Goal: Task Accomplishment & Management: Use online tool/utility

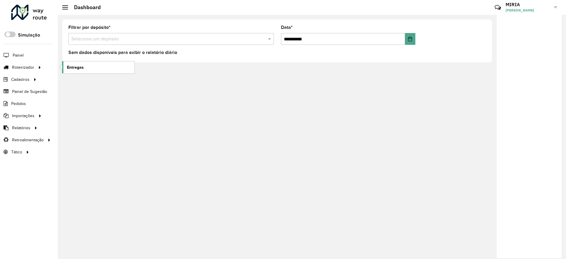
click at [82, 66] on span "Entregas" at bounding box center [75, 67] width 17 height 6
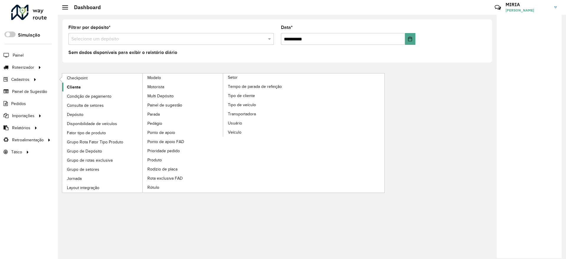
click at [79, 87] on span "Cliente" at bounding box center [74, 87] width 14 height 6
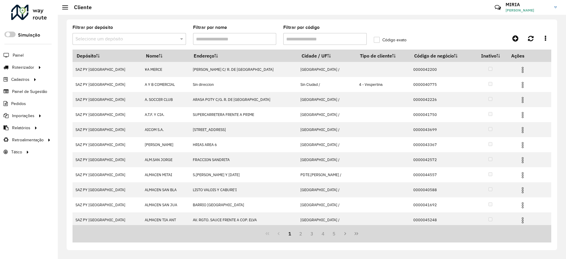
click at [302, 41] on input "Filtrar por código" at bounding box center [324, 39] width 83 height 12
paste input "**********"
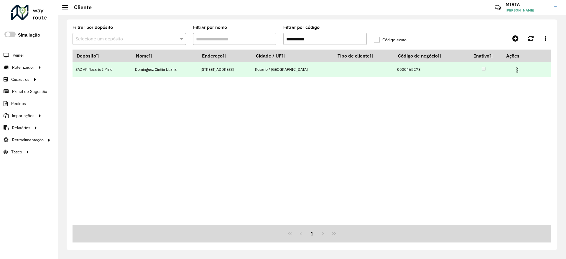
type input "**********"
click at [515, 70] on img at bounding box center [517, 69] width 7 height 7
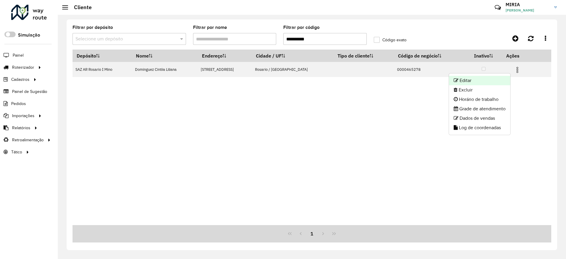
click at [471, 79] on li "Editar" at bounding box center [479, 80] width 61 height 9
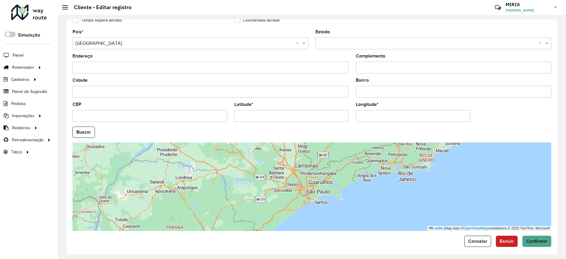
scroll to position [177, 0]
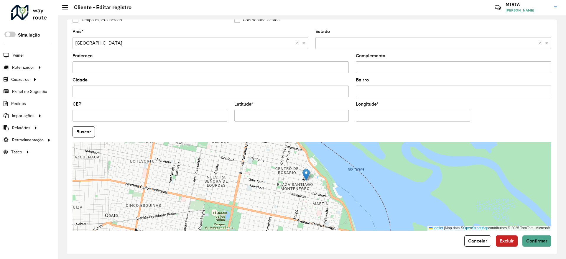
drag, startPoint x: 316, startPoint y: 202, endPoint x: 321, endPoint y: 206, distance: 6.3
click at [321, 206] on div "Leaflet | Map data © OpenStreetMap contributors,© 2025 TomTom, Microsoft" at bounding box center [312, 186] width 479 height 88
click at [541, 99] on formly-field "Bairro" at bounding box center [453, 90] width 203 height 24
click at [477, 242] on span "Cancelar" at bounding box center [477, 240] width 19 height 5
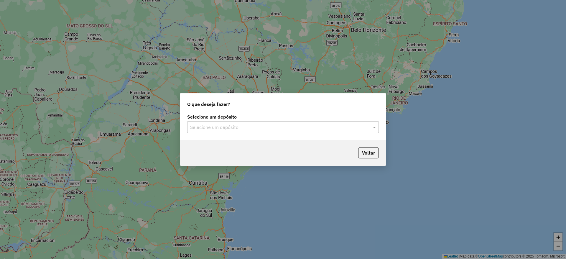
click at [242, 119] on label "Selecione um depósito" at bounding box center [283, 116] width 192 height 7
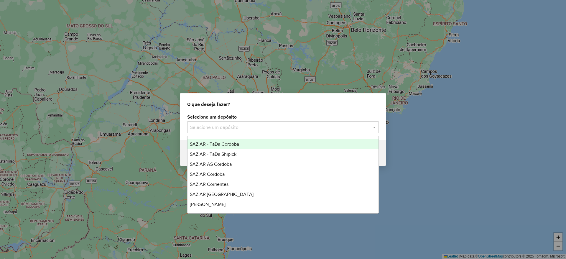
click at [240, 124] on input "text" at bounding box center [277, 127] width 174 height 7
type input "**"
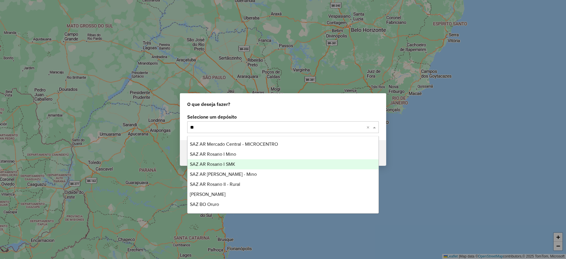
drag, startPoint x: 219, startPoint y: 152, endPoint x: 219, endPoint y: 161, distance: 9.1
click at [219, 161] on div "SAZ AR Mercado Central - MICROCENTRO SAZ AR Rosario I Mino SAZ AR Rosario I SMK…" at bounding box center [283, 179] width 191 height 80
click at [219, 161] on div "SAZ AR Rosario I SMK" at bounding box center [283, 164] width 191 height 10
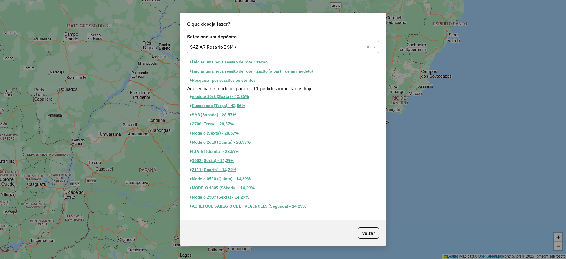
drag, startPoint x: 253, startPoint y: 56, endPoint x: 251, endPoint y: 62, distance: 6.5
click at [251, 62] on div "Selecione um depósito Selecione um depósito × SAZ AR Rosario I SMK × Iniciar um…" at bounding box center [283, 126] width 206 height 188
click at [251, 62] on button "Iniciar uma nova sessão de roteirização" at bounding box center [228, 62] width 83 height 9
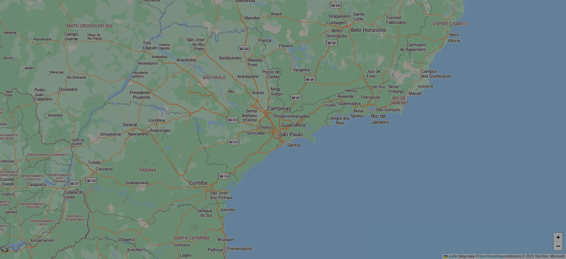
select select "*"
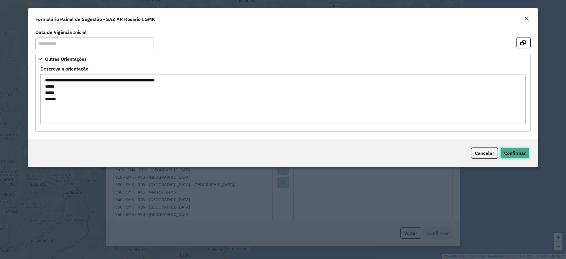
click at [515, 155] on span "Confirmar" at bounding box center [515, 153] width 22 height 6
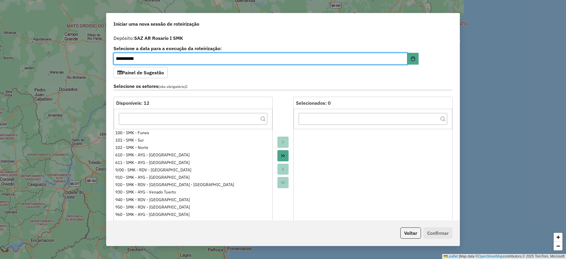
click at [284, 154] on icon "Move All to Target" at bounding box center [283, 155] width 5 height 5
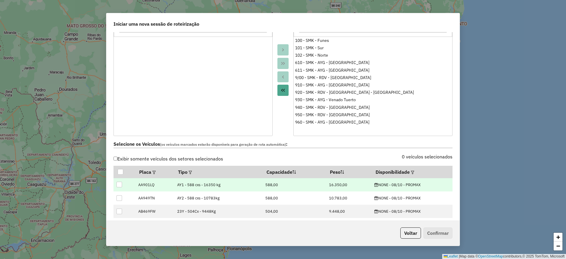
scroll to position [133, 0]
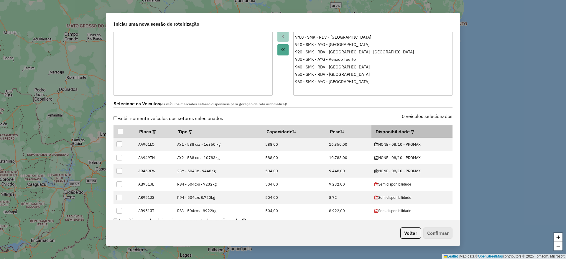
click at [410, 131] on div at bounding box center [412, 131] width 4 height 7
click at [411, 131] on em at bounding box center [412, 131] width 3 height 3
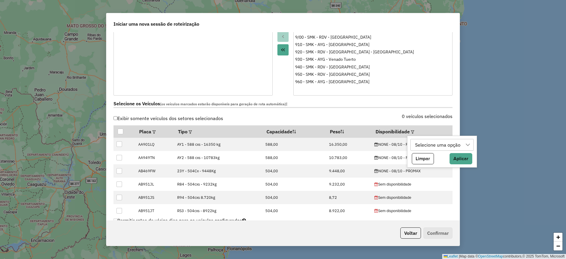
click at [427, 142] on div "Selecione uma opção" at bounding box center [438, 144] width 50 height 11
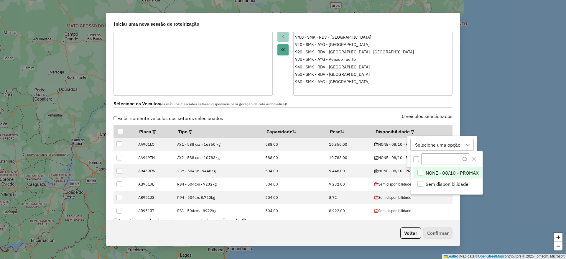
scroll to position [4, 27]
click at [434, 171] on span "NONE - 08/10 - PROMAX" at bounding box center [452, 172] width 53 height 7
click at [476, 159] on icon "Close" at bounding box center [474, 159] width 5 height 5
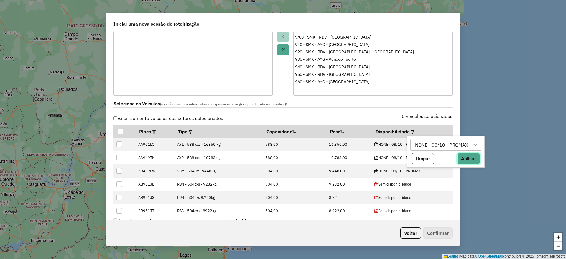
click at [473, 160] on button "Aplicar" at bounding box center [468, 158] width 23 height 11
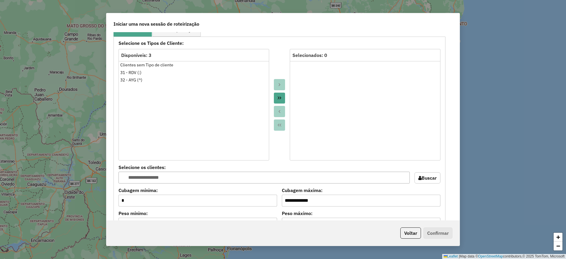
scroll to position [265, 0]
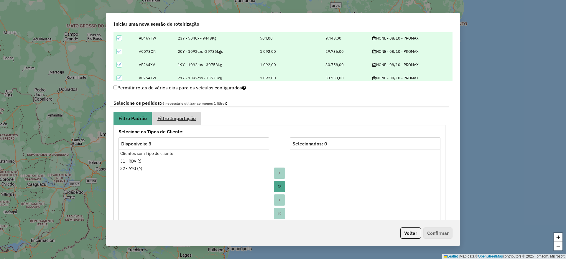
drag, startPoint x: 187, startPoint y: 117, endPoint x: 194, endPoint y: 114, distance: 8.1
click at [187, 116] on span "Filtro Importação" at bounding box center [177, 118] width 38 height 5
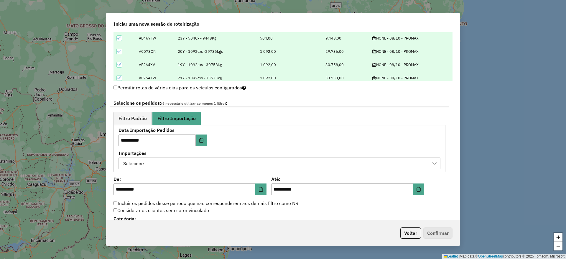
click at [244, 164] on div "Selecione" at bounding box center [275, 163] width 308 height 11
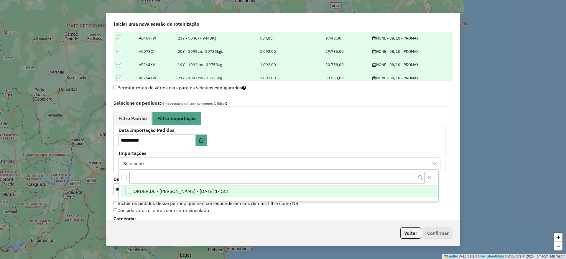
scroll to position [4, 27]
click at [228, 190] on span "ORDER.DL - MIRIA ANDRADE THEODORO - 07/10/2025 14:32" at bounding box center [181, 191] width 95 height 7
click at [130, 117] on span "Filtro Padrão" at bounding box center [133, 118] width 28 height 5
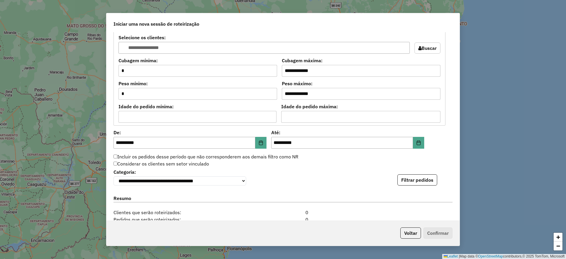
scroll to position [531, 0]
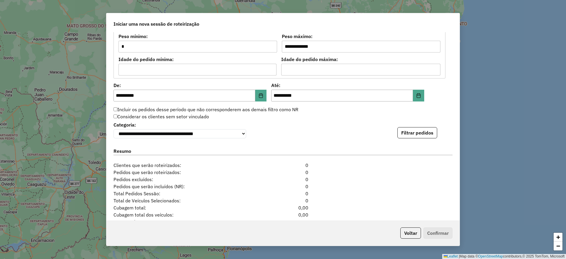
click at [417, 125] on div "**********" at bounding box center [283, 129] width 339 height 18
click at [414, 134] on button "Filtrar pedidos" at bounding box center [418, 132] width 40 height 11
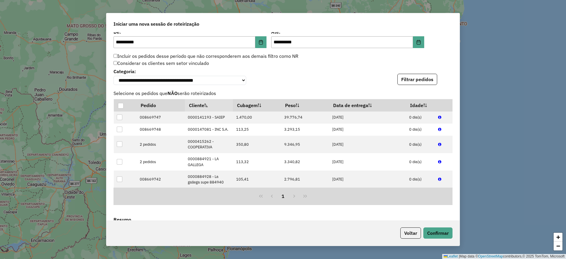
scroll to position [693, 0]
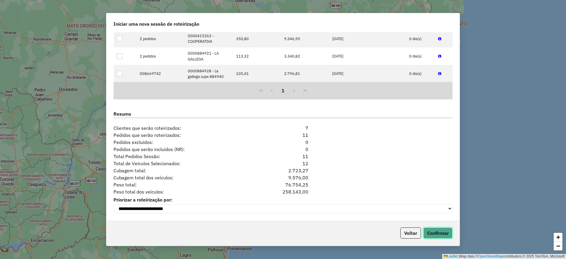
click at [442, 233] on button "Confirmar" at bounding box center [438, 232] width 29 height 11
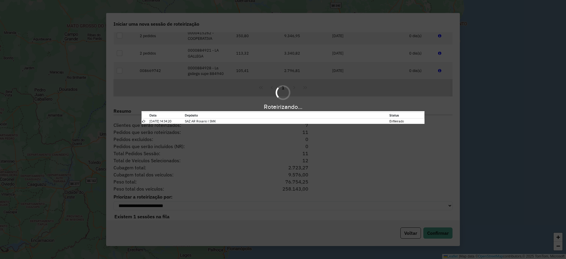
click at [538, 58] on div "Roteirizando... Data Depósito Status 07/10/2025 14:34:20 SAZ AR Rosario I SMK E…" at bounding box center [283, 129] width 566 height 259
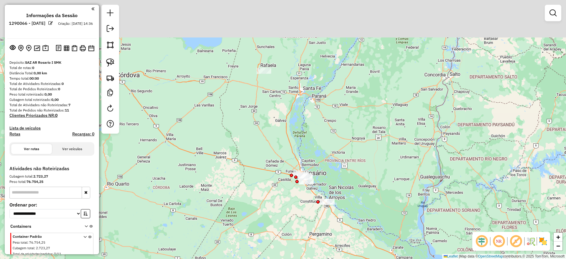
drag, startPoint x: 215, startPoint y: 102, endPoint x: 224, endPoint y: 151, distance: 49.3
click at [222, 164] on div "Janela de atendimento Grade de atendimento Capacidade Transportadoras Veículos …" at bounding box center [283, 129] width 566 height 259
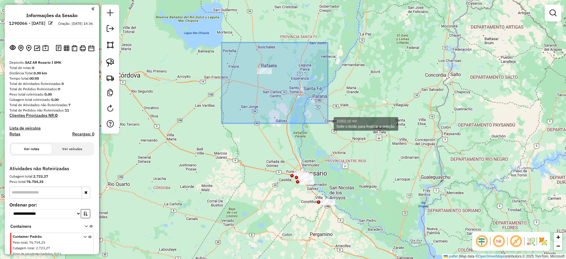
drag, startPoint x: 222, startPoint y: 42, endPoint x: 328, endPoint y: 122, distance: 133.1
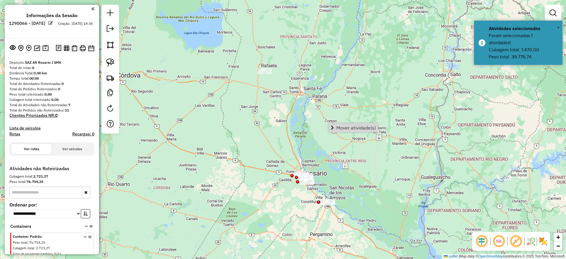
click at [546, 237] on img at bounding box center [543, 241] width 9 height 9
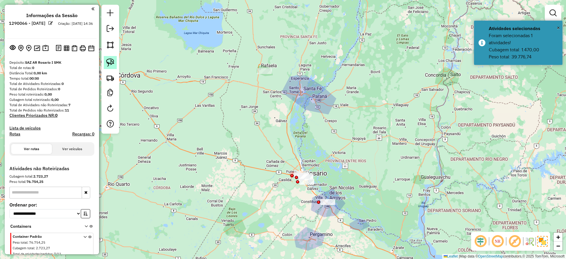
click at [112, 60] on img at bounding box center [110, 62] width 8 height 8
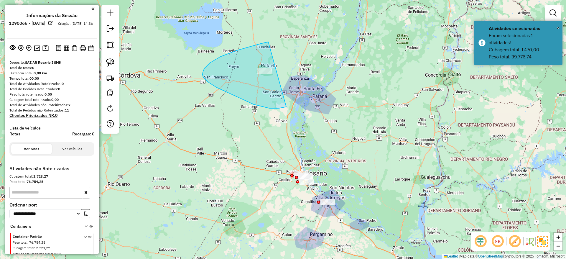
drag, startPoint x: 268, startPoint y: 42, endPoint x: 314, endPoint y: 93, distance: 68.7
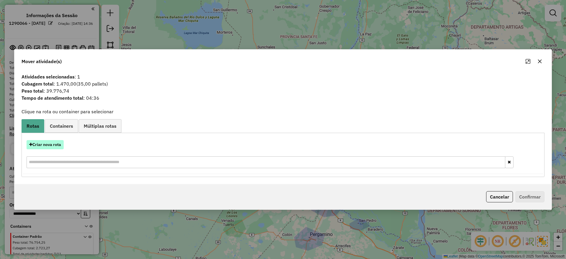
click at [55, 145] on button "Criar nova rota" at bounding box center [45, 144] width 37 height 9
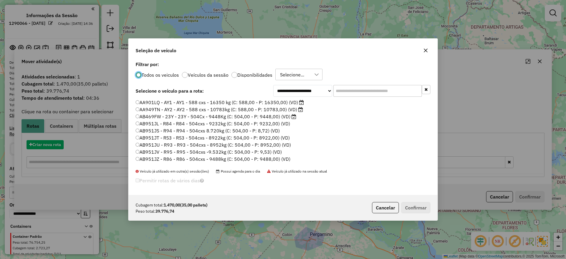
scroll to position [3, 2]
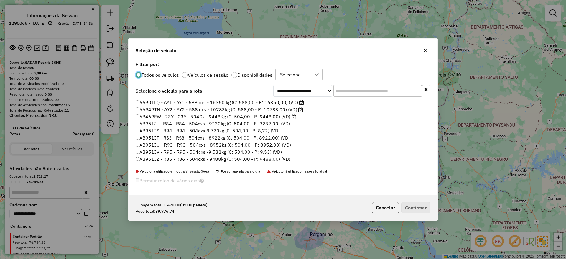
click at [349, 89] on input "text" at bounding box center [378, 91] width 88 height 12
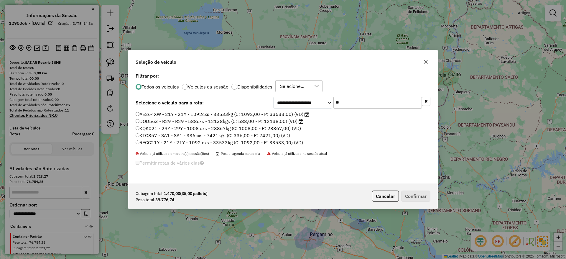
type input "**"
click at [265, 115] on label "AE264XW - 21Y - 21Y - 1092cxs - 33533kg (C: 1092,00 - P: 33533,00) (VD)" at bounding box center [223, 114] width 174 height 7
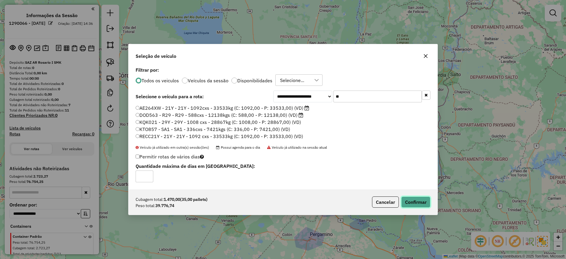
click at [417, 200] on button "Confirmar" at bounding box center [415, 201] width 29 height 11
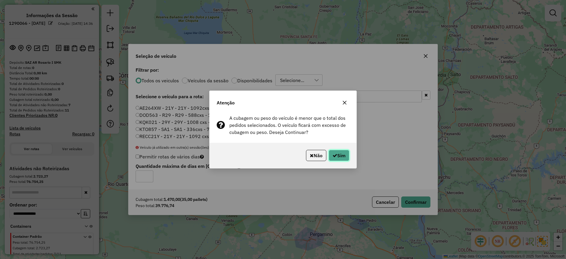
click at [335, 155] on icon "button" at bounding box center [335, 155] width 5 height 5
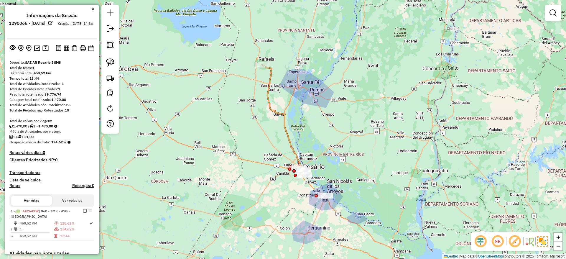
drag, startPoint x: 311, startPoint y: 155, endPoint x: 309, endPoint y: 130, distance: 24.9
click at [309, 130] on div "Janela de atendimento Grade de atendimento Capacidade Transportadoras Veículos …" at bounding box center [283, 129] width 566 height 259
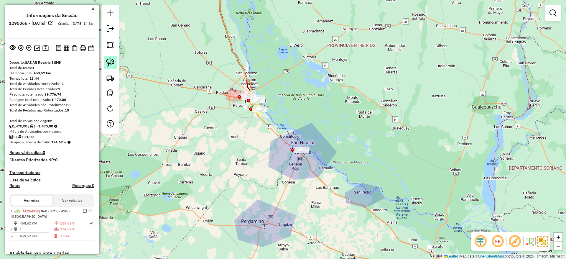
click at [109, 58] on img at bounding box center [110, 62] width 8 height 8
drag, startPoint x: 230, startPoint y: 148, endPoint x: 347, endPoint y: 158, distance: 116.7
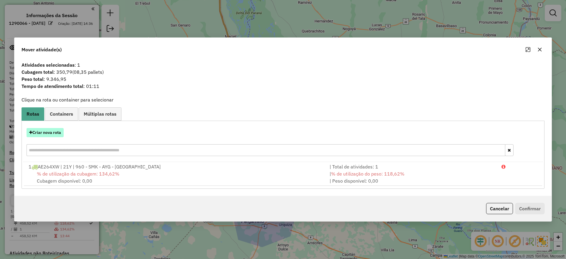
click at [38, 129] on button "Criar nova rota" at bounding box center [45, 132] width 37 height 9
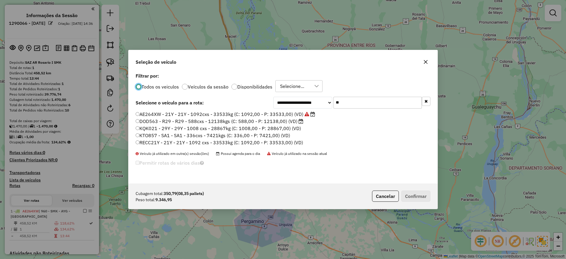
click at [360, 102] on input "**" at bounding box center [378, 103] width 88 height 12
type input "*"
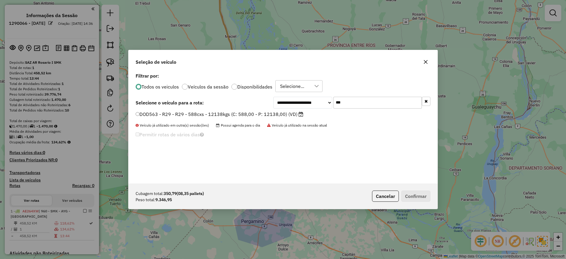
type input "***"
click at [293, 115] on label "DOD563 - R29 - R29 - 588cxs - 12138kgs (C: 588,00 - P: 12138,00) (VD)" at bounding box center [220, 114] width 168 height 7
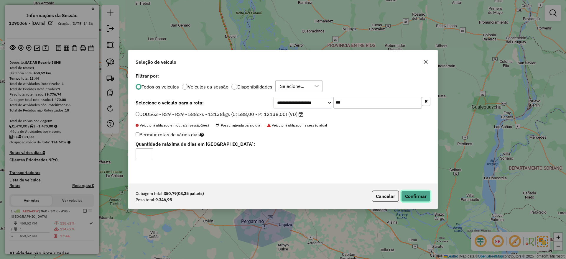
click at [410, 195] on button "Confirmar" at bounding box center [415, 196] width 29 height 11
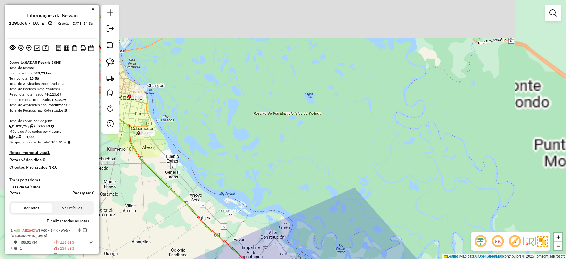
drag, startPoint x: 318, startPoint y: 118, endPoint x: 462, endPoint y: 173, distance: 154.3
click at [462, 173] on div "Janela de atendimento Grade de atendimento Capacidade Transportadoras Veículos …" at bounding box center [283, 129] width 566 height 259
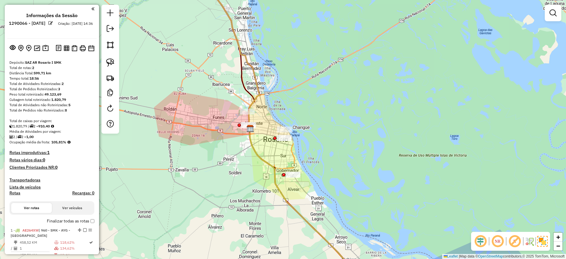
drag, startPoint x: 305, startPoint y: 138, endPoint x: 320, endPoint y: 137, distance: 15.1
click at [320, 137] on div "Janela de atendimento Grade de atendimento Capacidade Transportadoras Veículos …" at bounding box center [283, 129] width 566 height 259
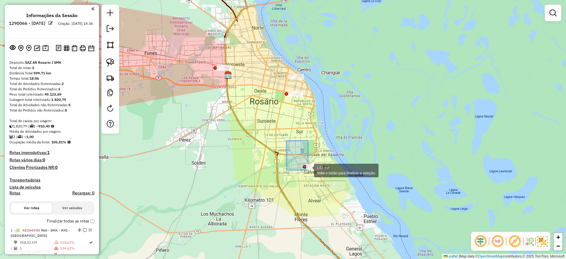
drag, startPoint x: 287, startPoint y: 142, endPoint x: 369, endPoint y: 201, distance: 100.8
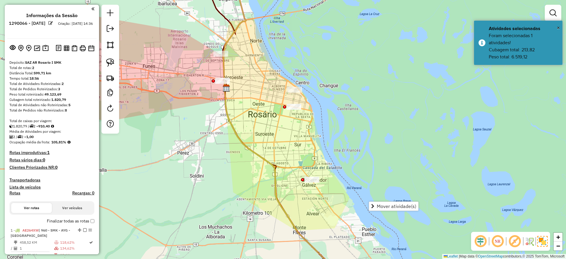
drag, startPoint x: 272, startPoint y: 150, endPoint x: 268, endPoint y: 167, distance: 17.2
click at [268, 167] on div "Janela de atendimento Grade de atendimento Capacidade Transportadoras Veículos …" at bounding box center [283, 129] width 566 height 259
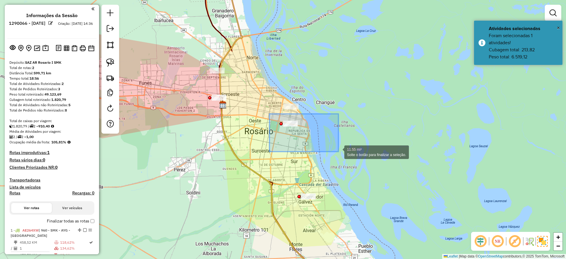
drag, startPoint x: 270, startPoint y: 114, endPoint x: 339, endPoint y: 152, distance: 78.7
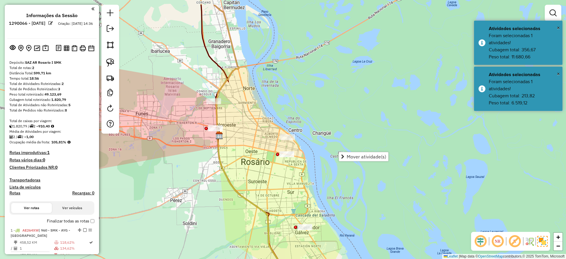
drag, startPoint x: 236, startPoint y: 134, endPoint x: 232, endPoint y: 165, distance: 30.9
click at [232, 165] on div "Janela de atendimento Grade de atendimento Capacidade Transportadoras Veículos …" at bounding box center [283, 129] width 566 height 259
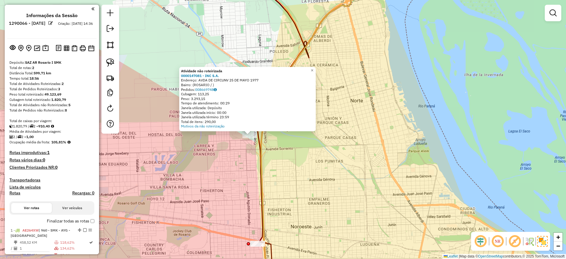
drag, startPoint x: 251, startPoint y: 192, endPoint x: 250, endPoint y: 126, distance: 65.8
click at [250, 126] on div "Atividade não roteirizada 0000147081 - INC S.A. Endereço: AVDA DE CIRCUNV 25 DE…" at bounding box center [283, 129] width 566 height 259
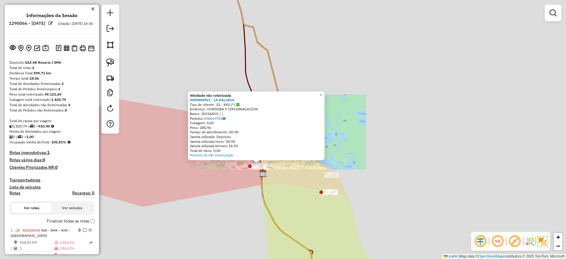
click at [210, 167] on div "Atividade não roteirizada 0000884921 - LA GALLEGA Tipo de cliente: 32 - AYG (^)…" at bounding box center [283, 129] width 566 height 259
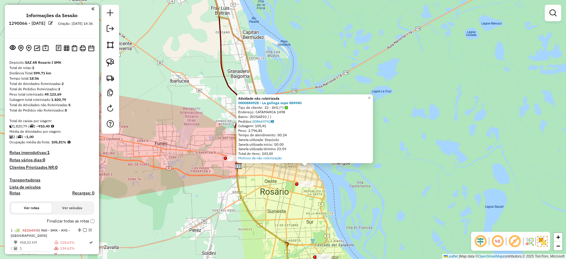
click at [267, 175] on div "Atividade não roteirizada 0000884928 - La gallega supe 884940 Tipo de cliente: …" at bounding box center [283, 129] width 566 height 259
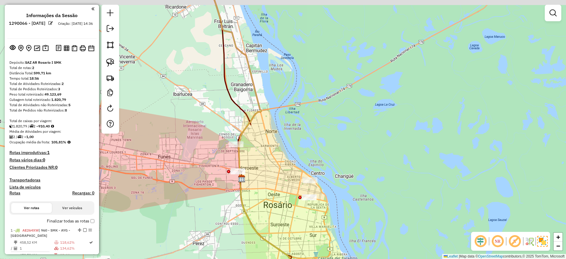
drag, startPoint x: 272, startPoint y: 192, endPoint x: 278, endPoint y: 206, distance: 15.6
click at [278, 206] on div "Janela de atendimento Grade de atendimento Capacidade Transportadoras Veículos …" at bounding box center [283, 129] width 566 height 259
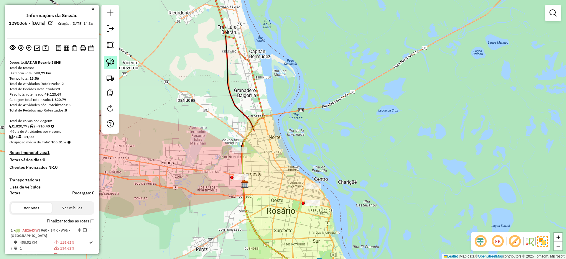
click at [114, 66] on link at bounding box center [110, 62] width 13 height 13
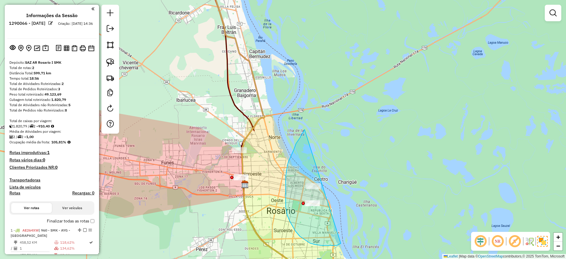
drag, startPoint x: 296, startPoint y: 144, endPoint x: 357, endPoint y: 220, distance: 97.6
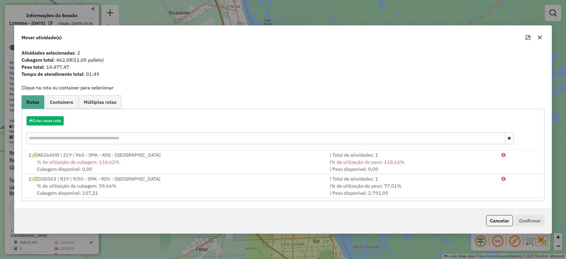
click at [542, 40] on button "button" at bounding box center [539, 37] width 9 height 9
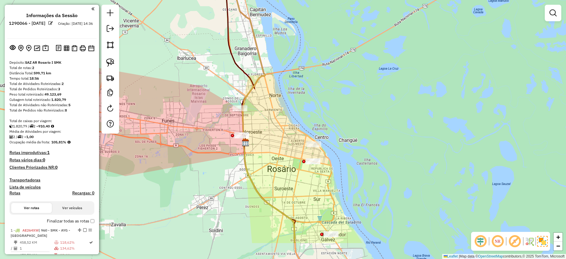
drag, startPoint x: 286, startPoint y: 101, endPoint x: 278, endPoint y: 59, distance: 42.8
click at [278, 59] on div "Janela de atendimento Grade de atendimento Capacidade Transportadoras Veículos …" at bounding box center [283, 129] width 566 height 259
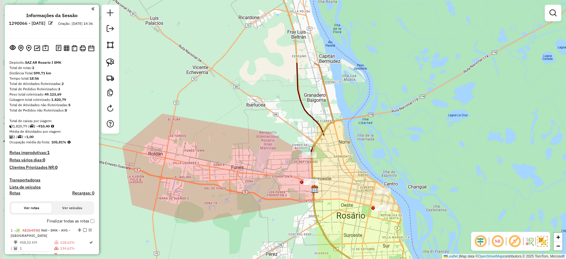
drag, startPoint x: 306, startPoint y: 134, endPoint x: 380, endPoint y: 248, distance: 136.5
click at [380, 248] on div "Janela de atendimento Grade de atendimento Capacidade Transportadoras Veículos …" at bounding box center [283, 129] width 566 height 259
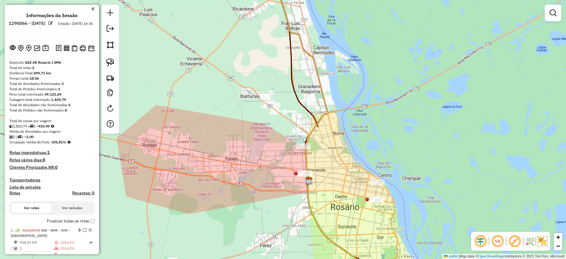
drag, startPoint x: 370, startPoint y: 211, endPoint x: 307, endPoint y: 178, distance: 70.8
click at [359, 199] on div "Janela de atendimento Grade de atendimento Capacidade Transportadoras Veículos …" at bounding box center [283, 129] width 566 height 259
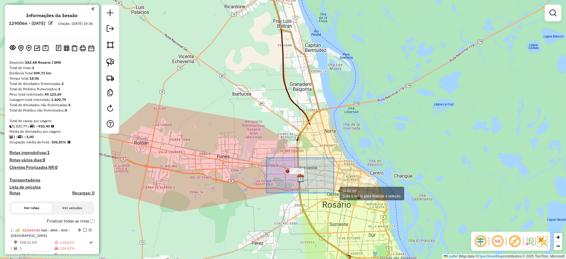
drag, startPoint x: 267, startPoint y: 158, endPoint x: 334, endPoint y: 193, distance: 75.9
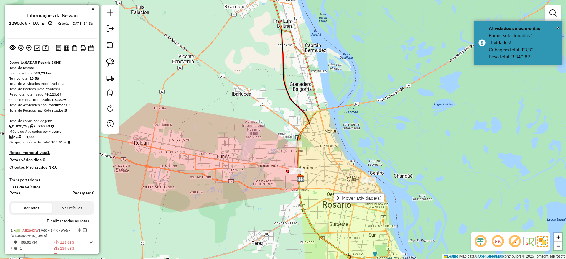
click at [260, 166] on div "Janela de atendimento Grade de atendimento Capacidade Transportadoras Veículos …" at bounding box center [283, 129] width 566 height 259
drag, startPoint x: 111, startPoint y: 62, endPoint x: 226, endPoint y: 104, distance: 121.6
click at [111, 63] on img at bounding box center [110, 62] width 8 height 8
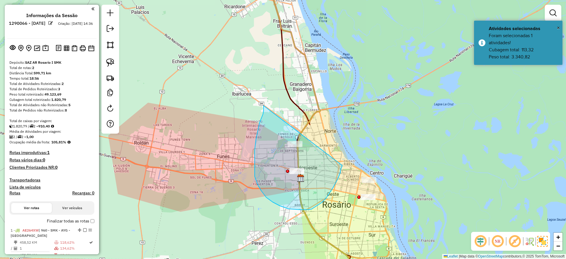
drag, startPoint x: 264, startPoint y: 111, endPoint x: 342, endPoint y: 162, distance: 94.0
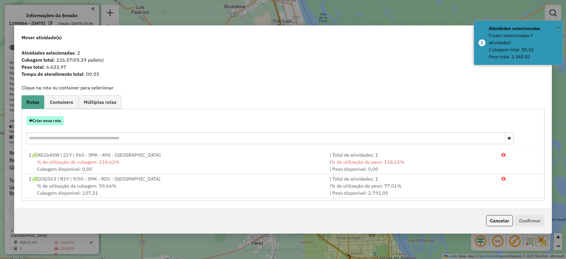
click at [50, 118] on button "Criar nova rota" at bounding box center [45, 120] width 37 height 9
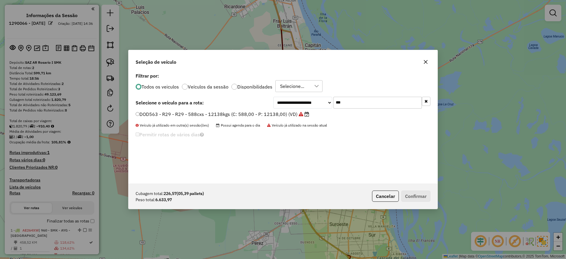
click at [365, 107] on input "***" at bounding box center [378, 103] width 88 height 12
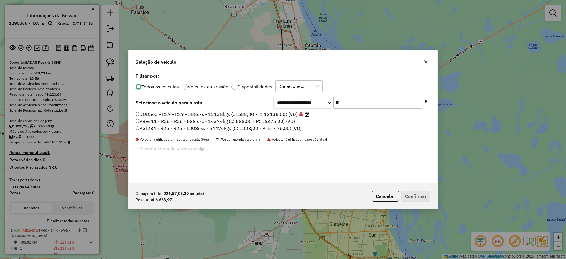
type input "*"
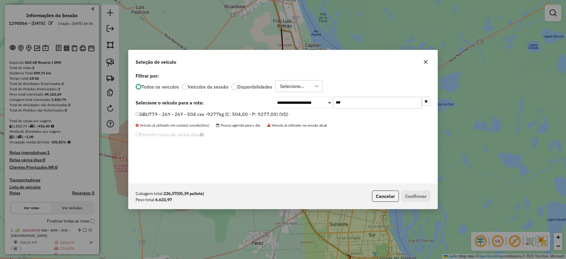
type input "***"
click at [274, 116] on label "GBU779 - 26Y - 26Y - 504 cxs -9277kg (C: 504,00 - P: 9277,00) (VD)" at bounding box center [212, 114] width 153 height 7
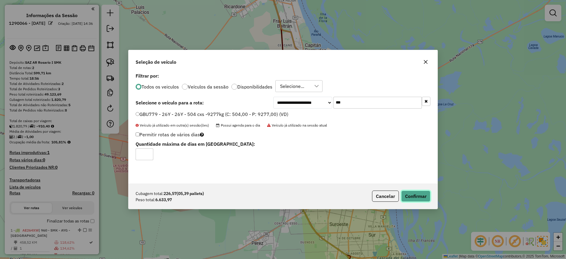
click at [418, 194] on button "Confirmar" at bounding box center [415, 196] width 29 height 11
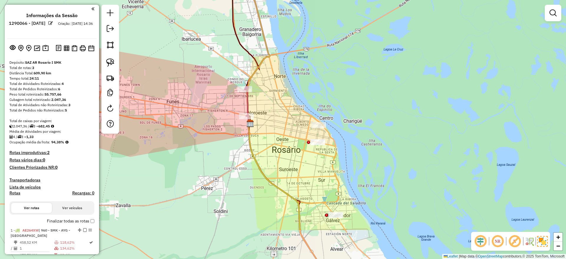
drag, startPoint x: 327, startPoint y: 136, endPoint x: 277, endPoint y: 81, distance: 74.5
click at [277, 81] on div "Janela de atendimento Grade de atendimento Capacidade Transportadoras Veículos …" at bounding box center [283, 129] width 566 height 259
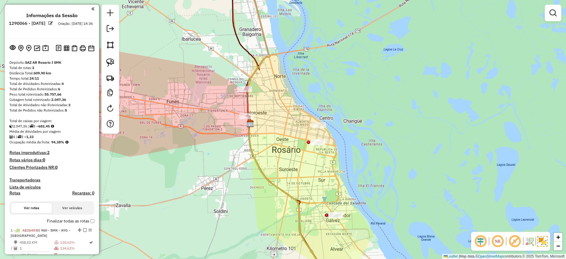
click at [248, 101] on icon at bounding box center [246, 102] width 3 height 28
select select "**********"
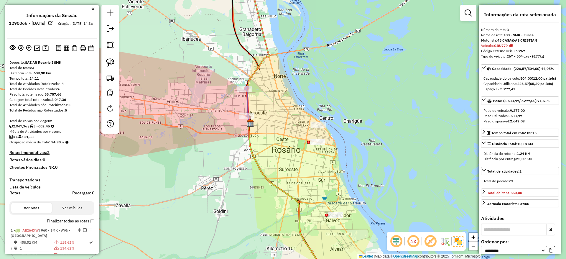
scroll to position [198, 0]
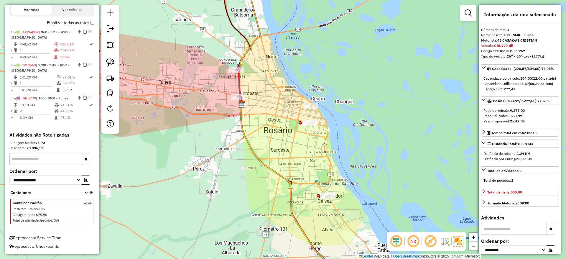
drag, startPoint x: 301, startPoint y: 165, endPoint x: 279, endPoint y: 125, distance: 45.2
click at [286, 139] on div "Janela de atendimento Grade de atendimento Capacidade Transportadoras Veículos …" at bounding box center [283, 129] width 566 height 259
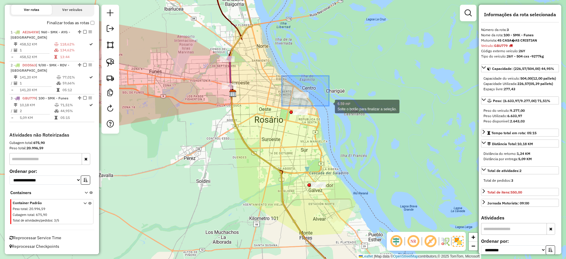
drag, startPoint x: 282, startPoint y: 76, endPoint x: 329, endPoint y: 106, distance: 56.0
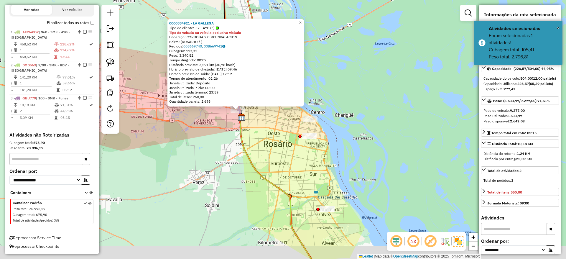
drag, startPoint x: 286, startPoint y: 183, endPoint x: 278, endPoint y: 163, distance: 21.7
click at [278, 163] on div "0000884921 - LA GALLEGA Tipo de cliente: 32 - AYG (^) Tipo do veículo ou veícul…" at bounding box center [283, 129] width 566 height 259
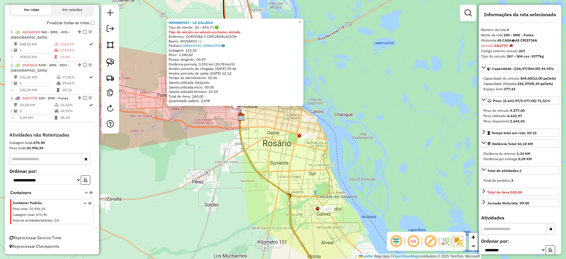
click at [283, 172] on div "0000884921 - LA GALLEGA Tipo de cliente: 32 - AYG (^) Tipo do veículo ou veícul…" at bounding box center [283, 129] width 566 height 259
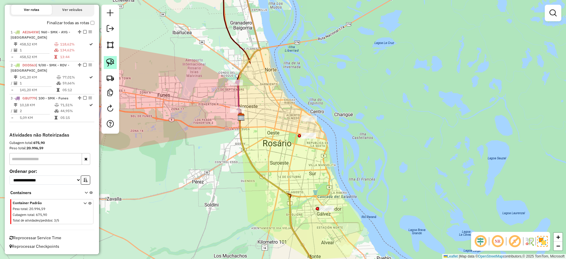
click at [109, 59] on img at bounding box center [110, 62] width 8 height 8
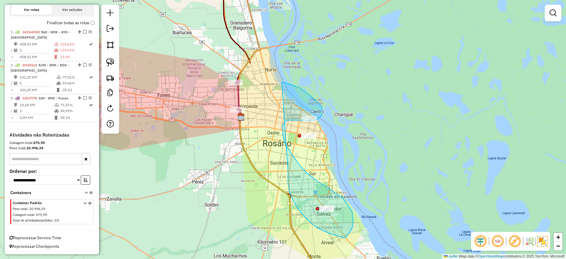
drag, startPoint x: 288, startPoint y: 172, endPoint x: 282, endPoint y: 82, distance: 90.2
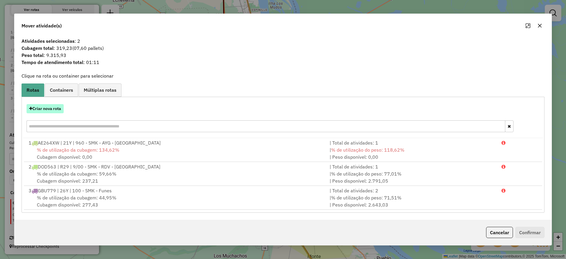
click at [46, 108] on button "Criar nova rota" at bounding box center [45, 108] width 37 height 9
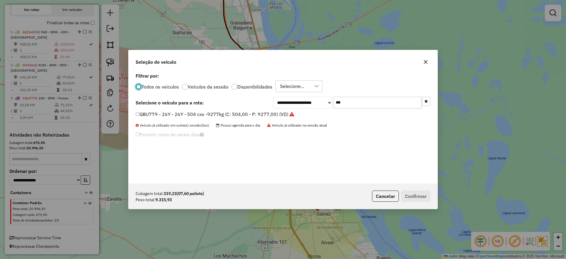
scroll to position [3, 2]
click at [351, 104] on input "***" at bounding box center [378, 103] width 88 height 12
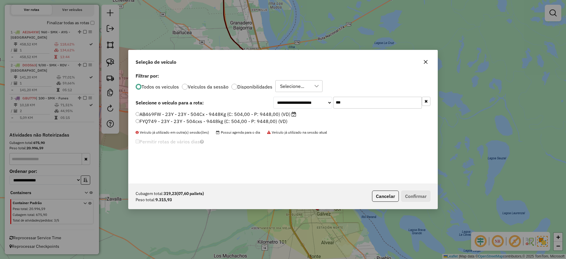
type input "***"
click at [250, 114] on label "AB469FW - 23Y - 23Y - 504Cx - 9448Kg (C: 504,00 - P: 9448,00) (VD)" at bounding box center [216, 114] width 161 height 7
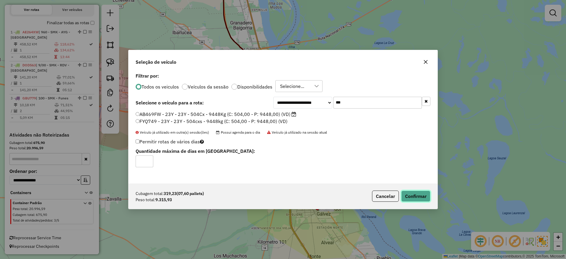
click at [428, 193] on button "Confirmar" at bounding box center [415, 196] width 29 height 11
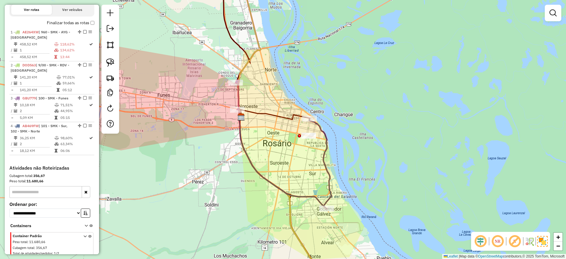
click at [325, 130] on icon at bounding box center [320, 164] width 22 height 90
select select "**********"
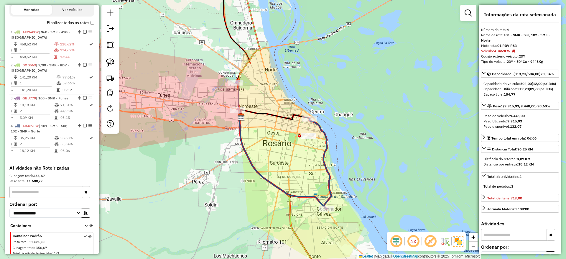
scroll to position [231, 0]
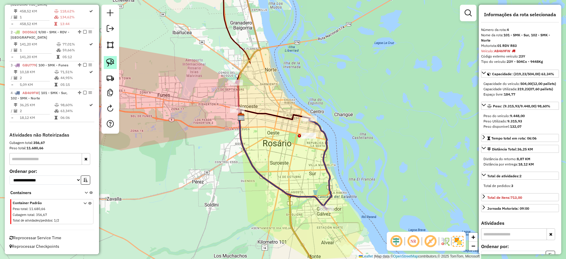
click at [110, 62] on img at bounding box center [110, 62] width 8 height 8
drag, startPoint x: 275, startPoint y: 134, endPoint x: 311, endPoint y: 125, distance: 37.1
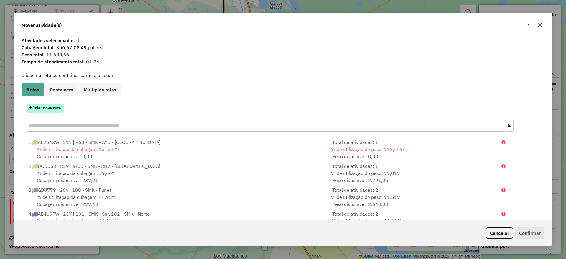
drag, startPoint x: 41, startPoint y: 101, endPoint x: 41, endPoint y: 108, distance: 7.1
click at [41, 108] on div "Criar nova rota" at bounding box center [283, 118] width 520 height 38
click at [48, 107] on button "Criar nova rota" at bounding box center [45, 108] width 37 height 9
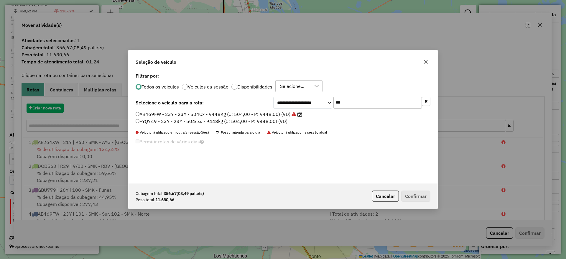
scroll to position [3, 2]
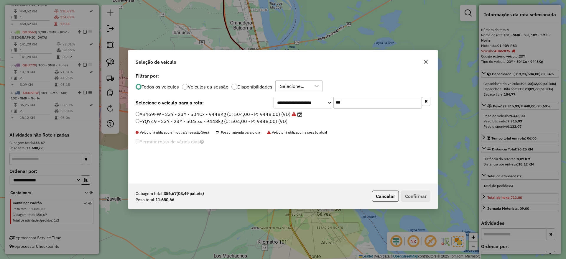
click at [352, 104] on input "***" at bounding box center [378, 103] width 88 height 12
click at [427, 61] on icon "button" at bounding box center [426, 62] width 5 height 5
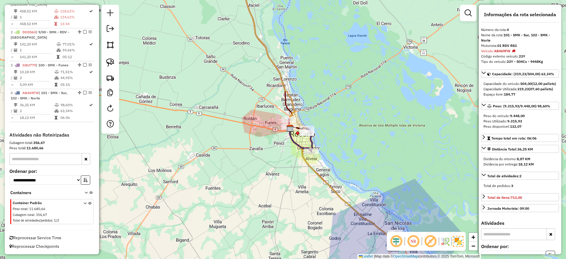
click at [323, 181] on icon at bounding box center [343, 182] width 106 height 109
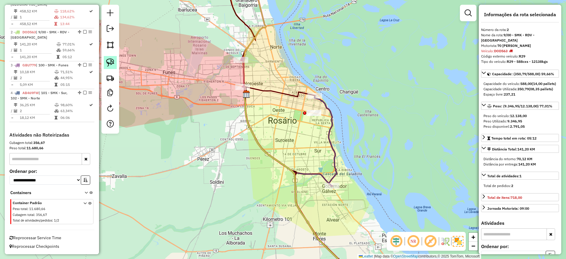
click at [107, 58] on img at bounding box center [110, 62] width 8 height 8
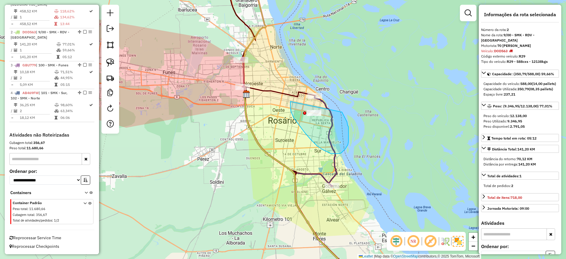
drag, startPoint x: 291, startPoint y: 108, endPoint x: 342, endPoint y: 112, distance: 51.8
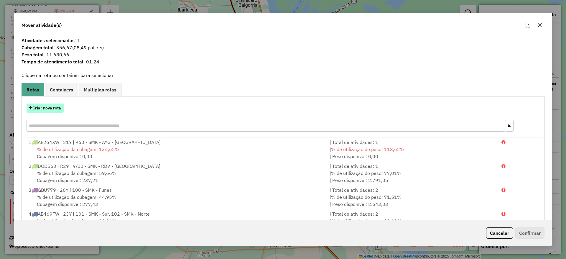
drag, startPoint x: 48, startPoint y: 97, endPoint x: 46, endPoint y: 105, distance: 8.4
click at [47, 98] on div "Criar nova rota 1 AE264XW | 21Y | 960 - SMK - AYG - Bella Italia | Total de ati…" at bounding box center [283, 166] width 523 height 140
click at [46, 107] on button "Criar nova rota" at bounding box center [45, 108] width 37 height 9
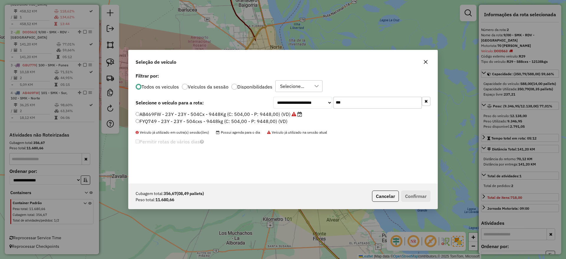
click at [354, 99] on input "***" at bounding box center [378, 103] width 88 height 12
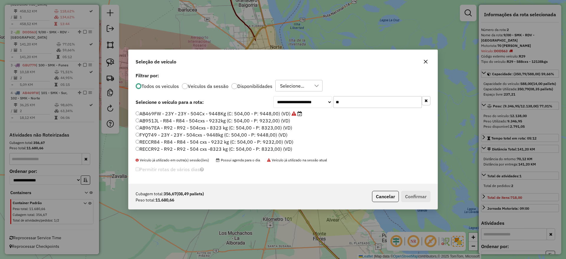
type input "*"
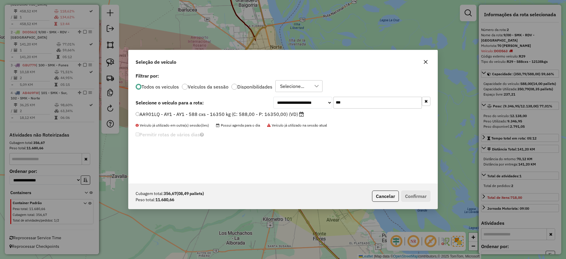
type input "***"
click at [246, 113] on label "AA901LQ - AY1 - AY1 - 588 cxs - 16350 kg (C: 588,00 - P: 16350,00) (VD)" at bounding box center [220, 114] width 168 height 7
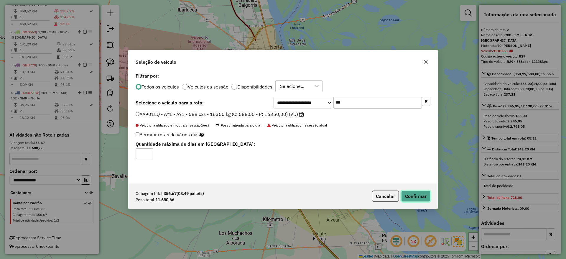
click at [424, 197] on button "Confirmar" at bounding box center [415, 196] width 29 height 11
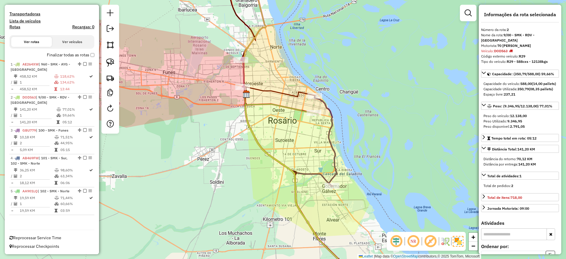
scroll to position [0, 0]
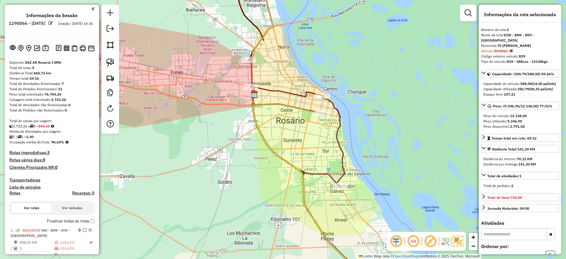
drag, startPoint x: 219, startPoint y: 175, endPoint x: 250, endPoint y: 175, distance: 31.0
click at [250, 175] on div "Janela de atendimento Grade de atendimento Capacidade Transportadoras Veículos …" at bounding box center [283, 129] width 566 height 259
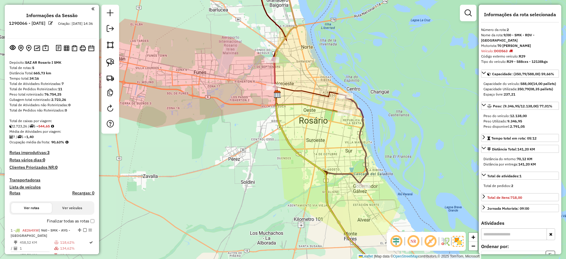
click at [361, 141] on icon at bounding box center [357, 141] width 22 height 90
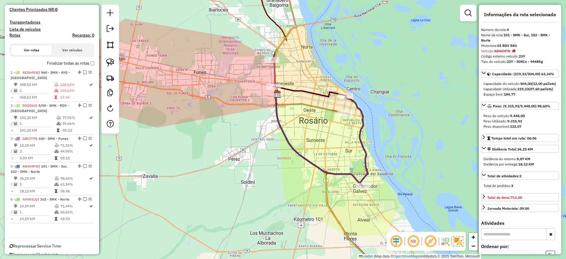
scroll to position [166, 0]
